Goal: Task Accomplishment & Management: Complete application form

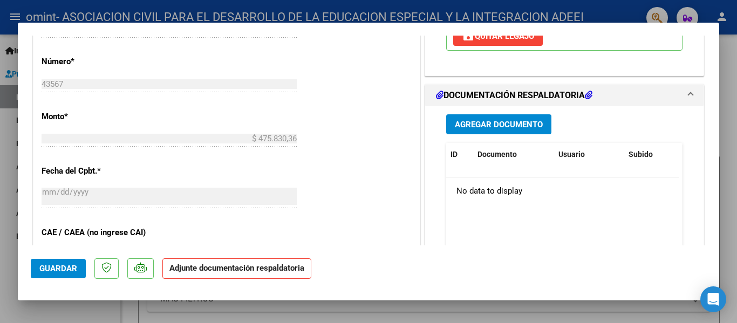
scroll to position [485, 0]
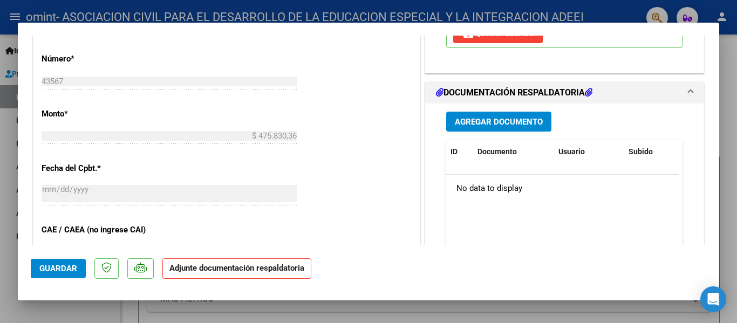
click at [232, 267] on strong "Adjunte documentación respaldatoria" at bounding box center [236, 268] width 135 height 10
click at [508, 122] on span "Agregar Documento" at bounding box center [499, 122] width 88 height 10
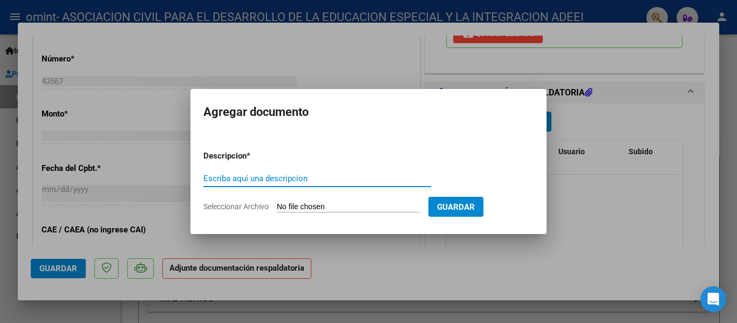
click at [311, 216] on form "Descripcion * Escriba aquí una descripcion Seleccionar Archivo Guardar" at bounding box center [368, 181] width 330 height 79
click at [313, 211] on input "Seleccionar Archivo" at bounding box center [348, 207] width 143 height 10
type input "C:\fakepath\PLANILLA [PERSON_NAME] - TM. (1).pdf"
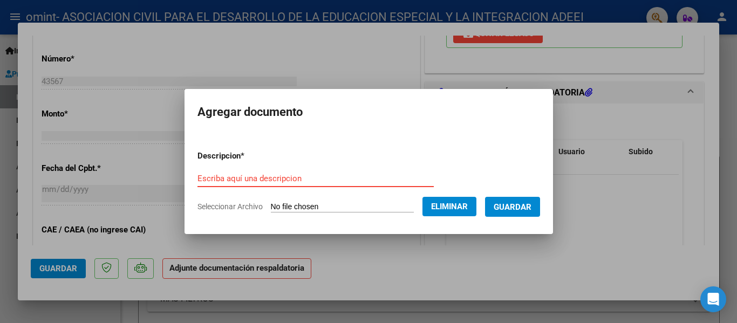
click at [361, 175] on input "Escriba aquí una descripcion" at bounding box center [315, 179] width 236 height 10
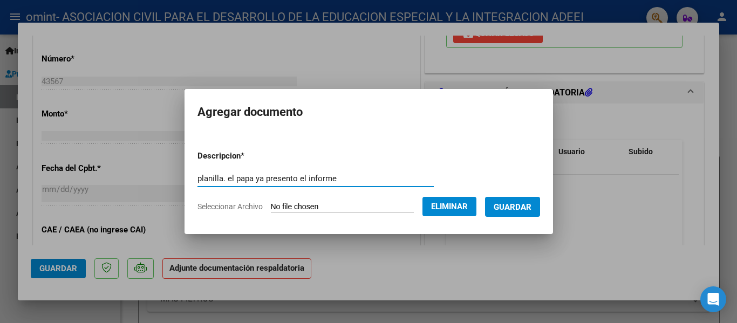
type input "planilla. el papa ya presento el informe"
click at [514, 204] on span "Guardar" at bounding box center [512, 207] width 38 height 10
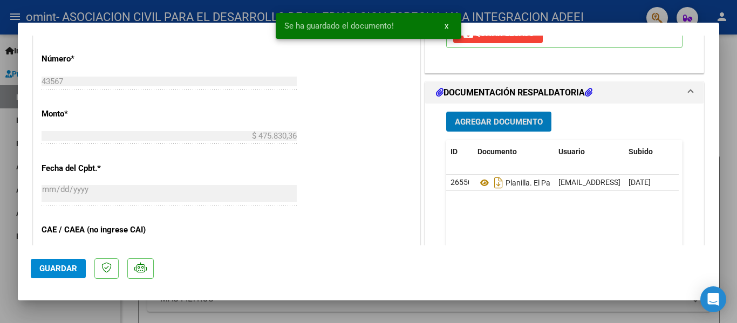
click at [48, 265] on span "Guardar" at bounding box center [58, 269] width 38 height 10
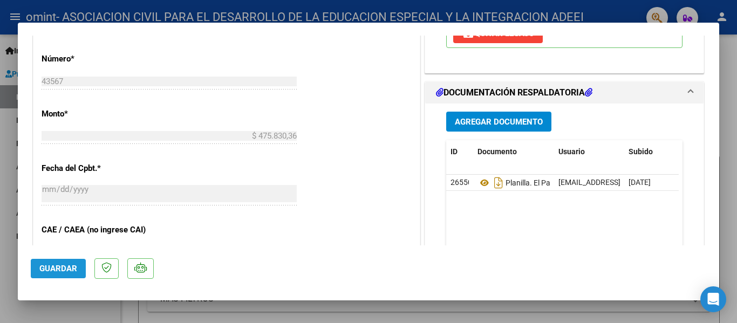
click at [72, 271] on span "Guardar" at bounding box center [58, 269] width 38 height 10
